Goal: Use online tool/utility: Use online tool/utility

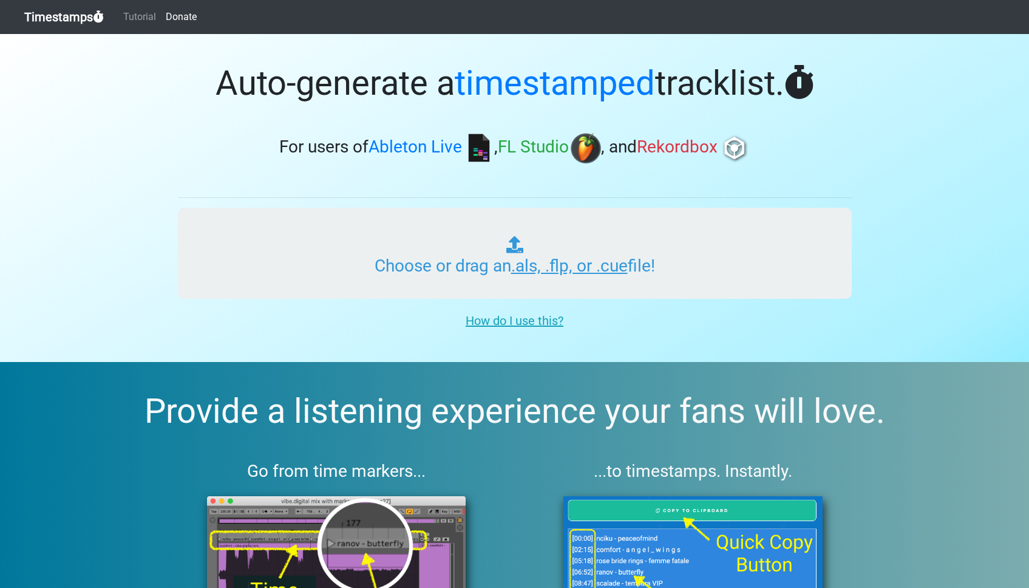
type input "C:\fakepath\RADIO WONDERLAND #432 (WORLD).als"
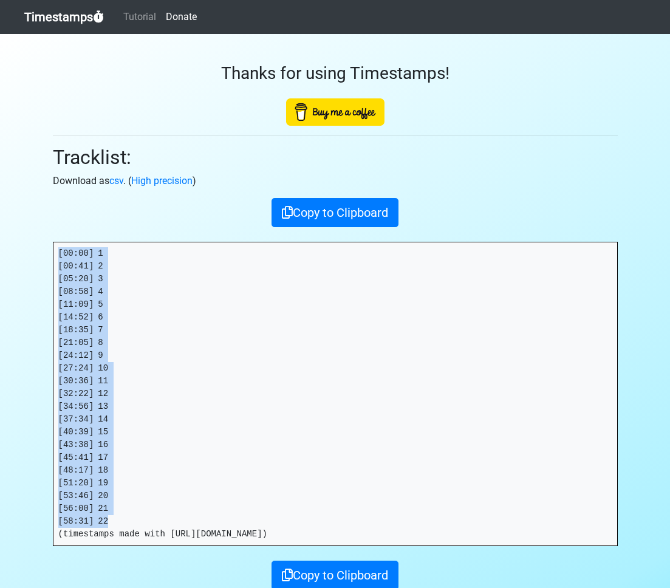
drag, startPoint x: 55, startPoint y: 251, endPoint x: 146, endPoint y: 516, distance: 280.2
click at [148, 517] on pre "[00:00] 1 [00:41] 2 [05:20] 3 [08:58] 4 [11:09] 5 [14:52] 6 [18:35] 7 [21:05] 8…" at bounding box center [335, 393] width 564 height 303
copy pre "[00:00] 1 [00:41] 2 [05:20] 3 [08:58] 4 [11:09] 5 [14:52] 6 [18:35] 7 [21:05] 8…"
